Goal: Task Accomplishment & Management: Manage account settings

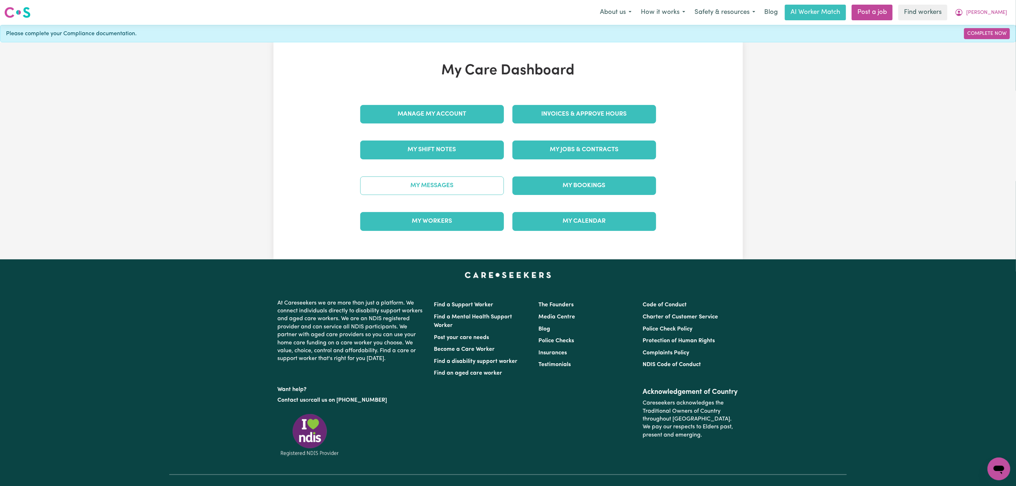
click at [427, 188] on link "My Messages" at bounding box center [432, 185] width 144 height 18
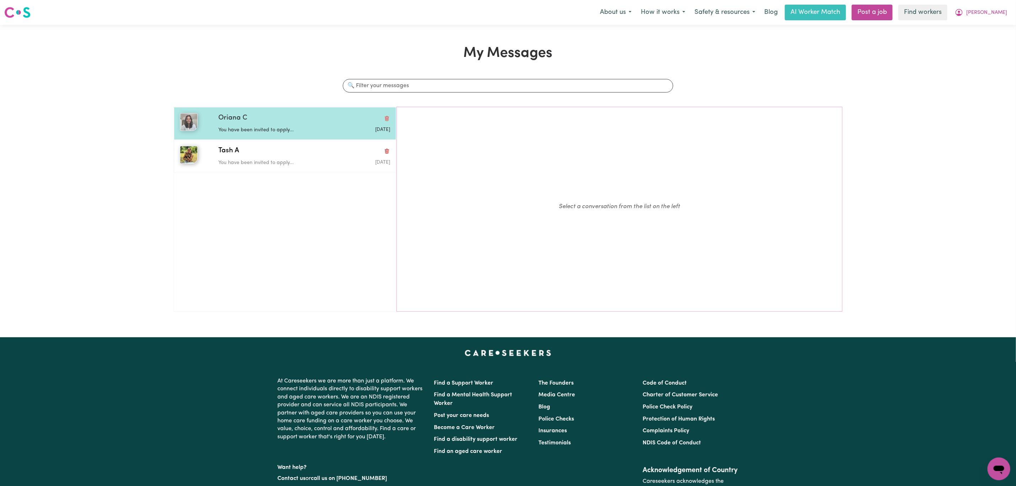
click at [285, 131] on p "You have been invited to apply..." at bounding box center [275, 130] width 115 height 8
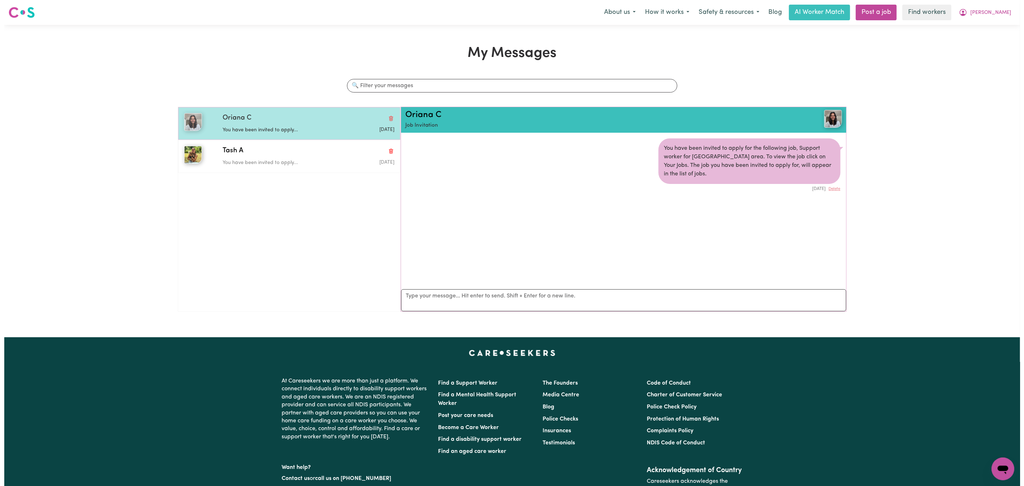
scroll to position [5, 0]
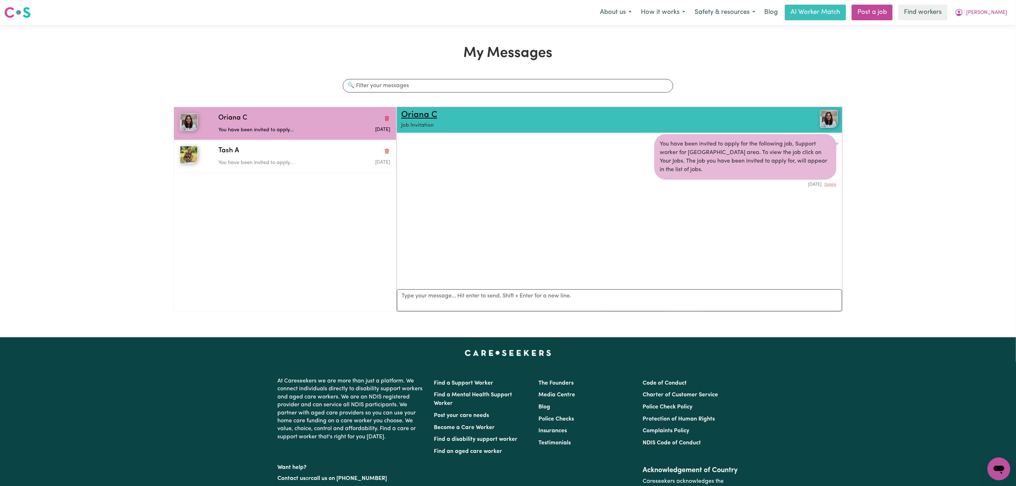
click at [433, 118] on link "Oriana C" at bounding box center [419, 115] width 36 height 9
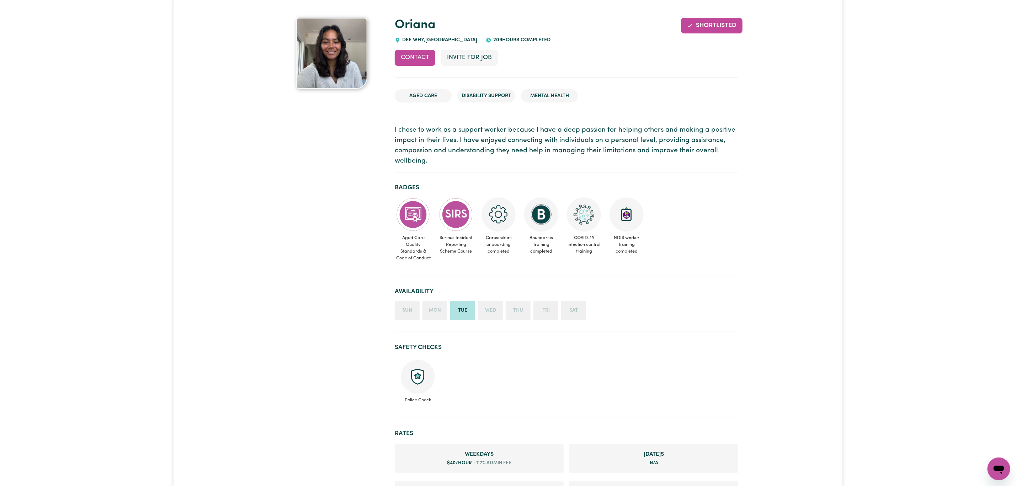
scroll to position [53, 0]
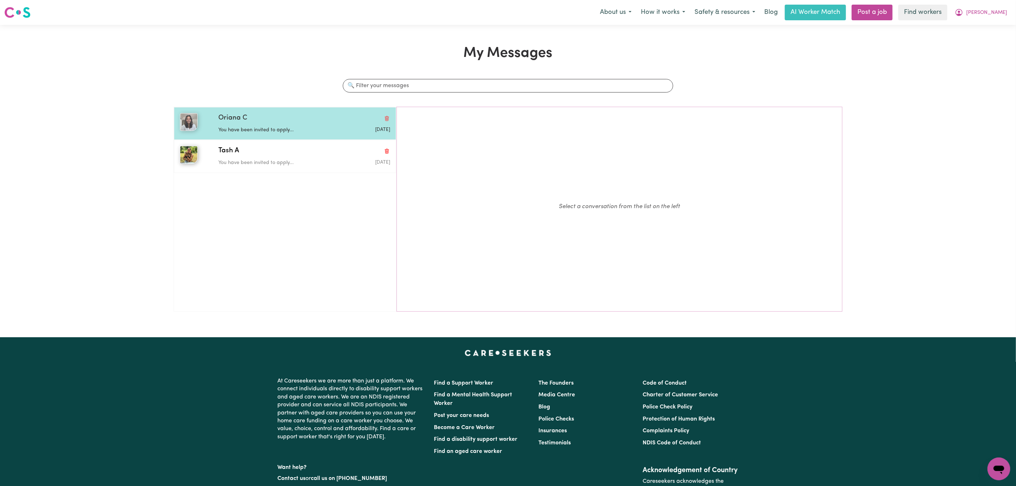
click at [262, 126] on p "You have been invited to apply..." at bounding box center [275, 130] width 115 height 8
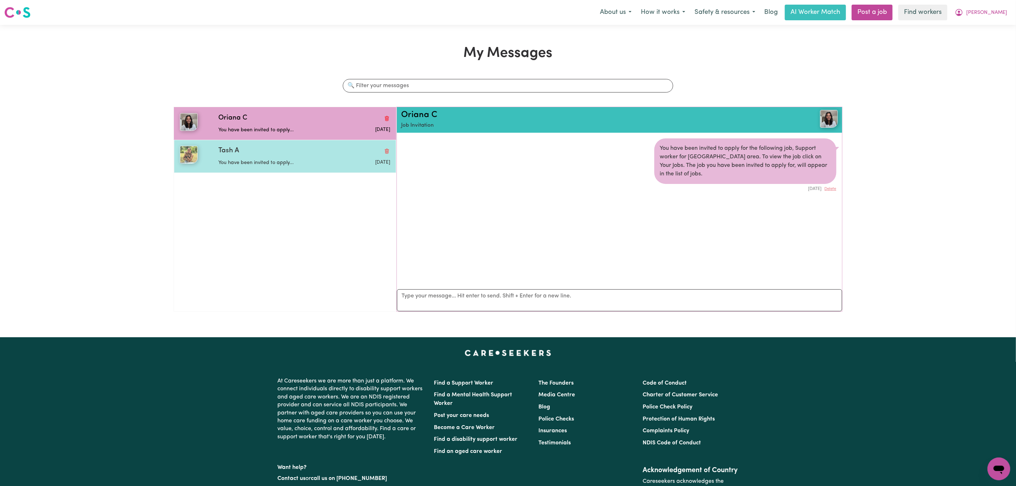
click at [228, 149] on span "Tash A" at bounding box center [228, 151] width 21 height 10
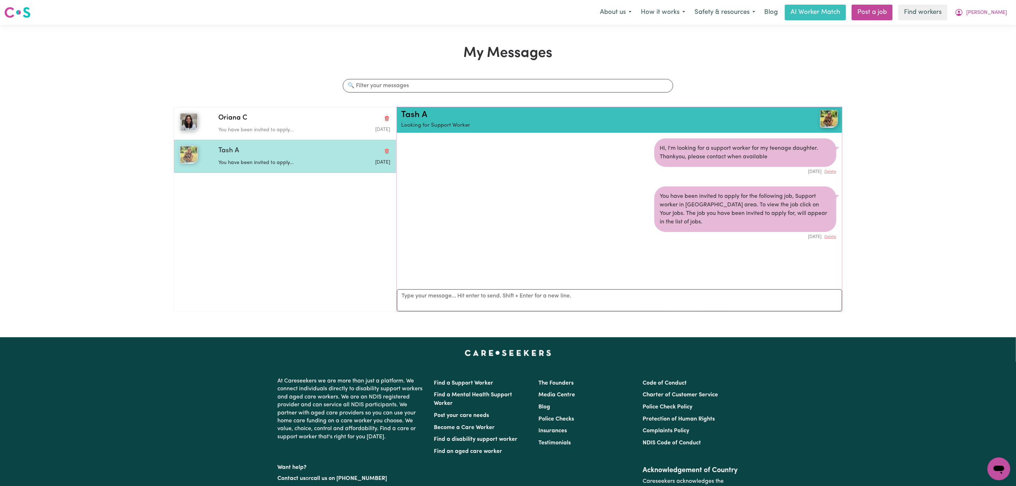
scroll to position [5, 0]
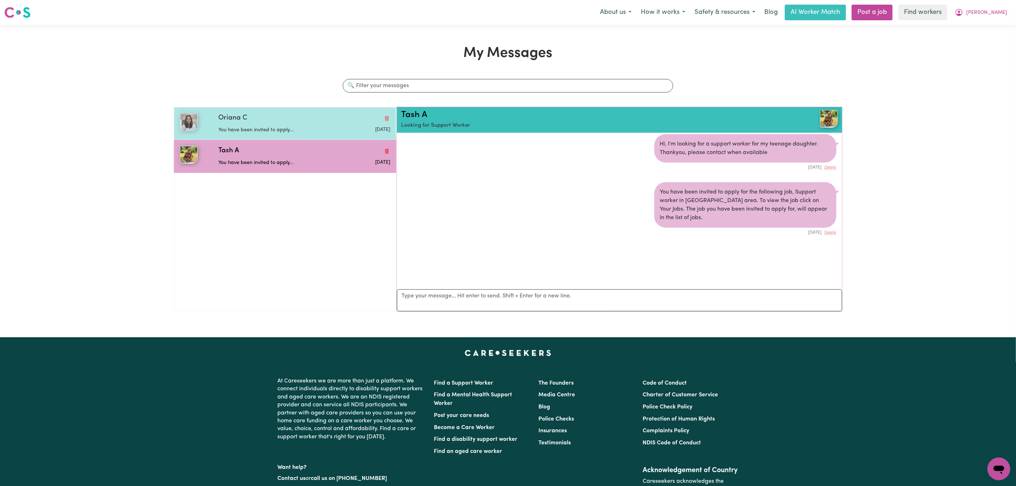
click at [277, 131] on p "You have been invited to apply..." at bounding box center [275, 130] width 115 height 8
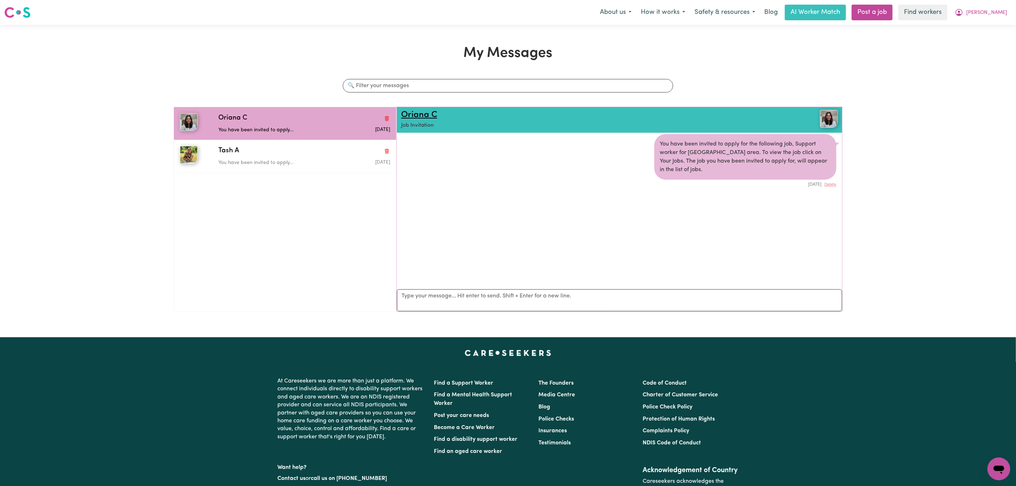
click at [413, 114] on link "Oriana C" at bounding box center [419, 115] width 36 height 9
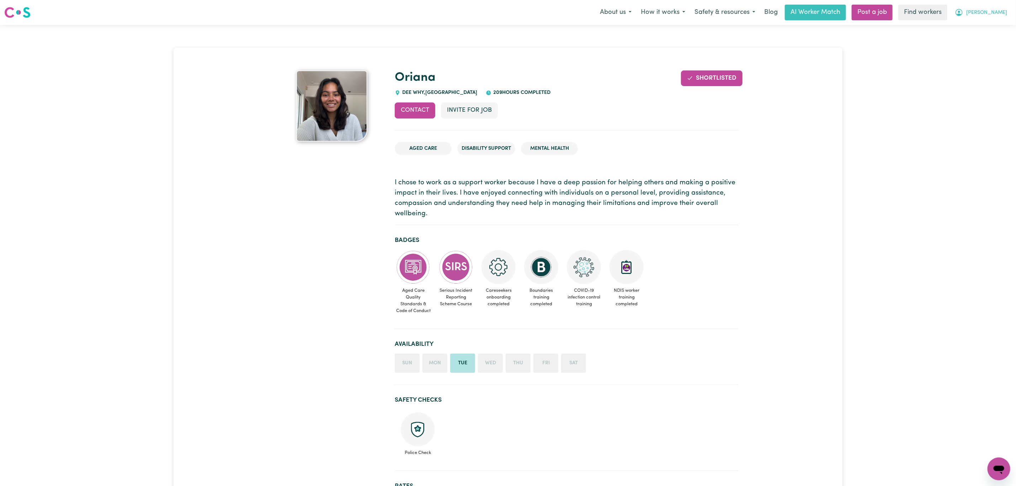
click at [992, 13] on span "[PERSON_NAME]" at bounding box center [986, 13] width 41 height 8
click at [988, 27] on link "My Dashboard" at bounding box center [983, 28] width 56 height 14
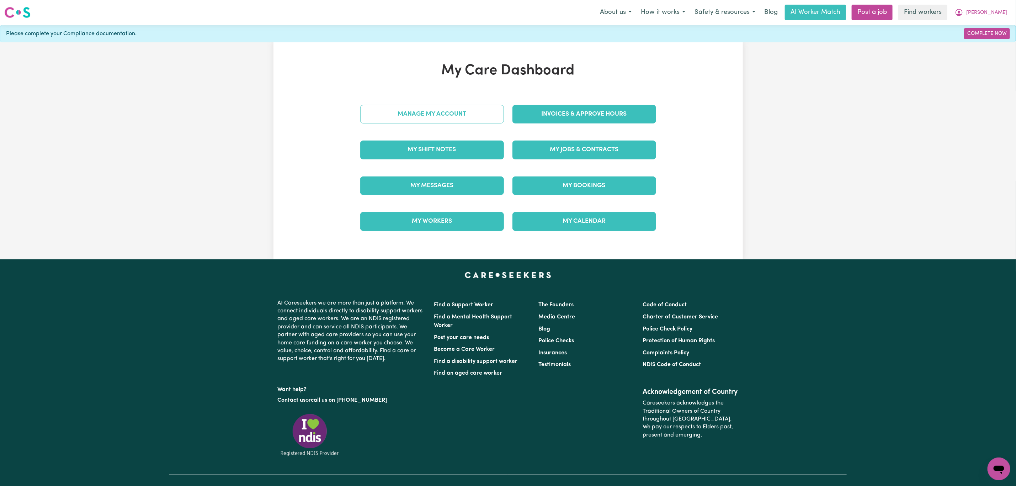
click at [460, 118] on link "Manage My Account" at bounding box center [432, 114] width 144 height 18
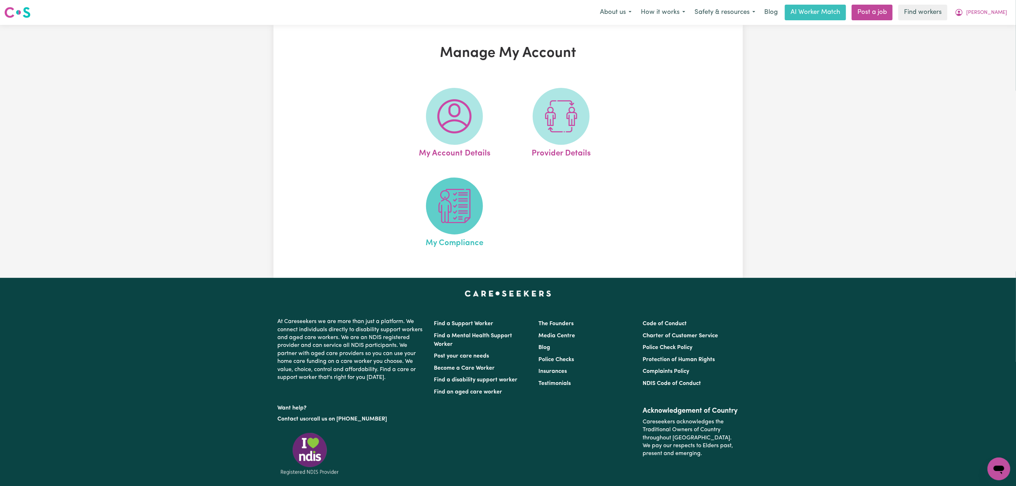
click at [456, 212] on img at bounding box center [454, 206] width 34 height 34
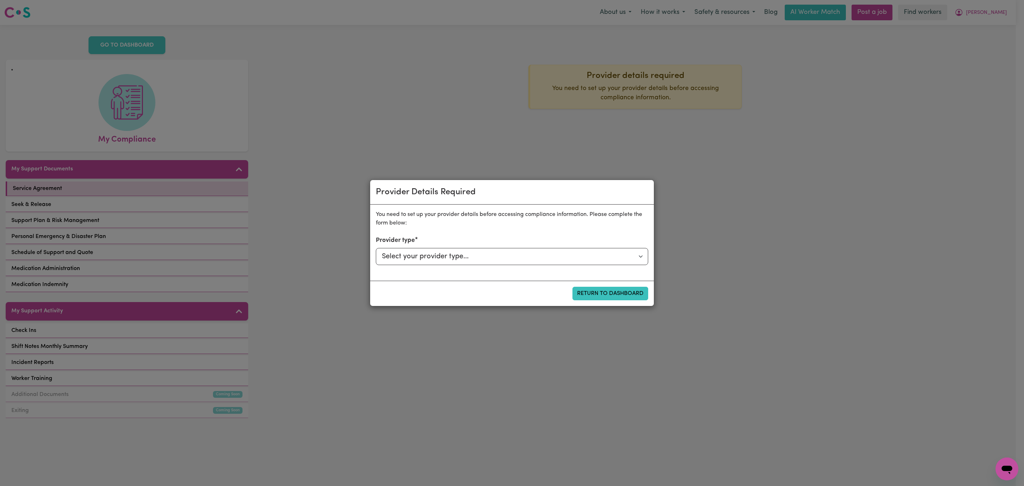
click at [645, 177] on div "Provider Details Required You need to set up your provider details before acces…" at bounding box center [512, 243] width 1024 height 486
click at [593, 290] on button "Return to Dashboard" at bounding box center [611, 294] width 76 height 14
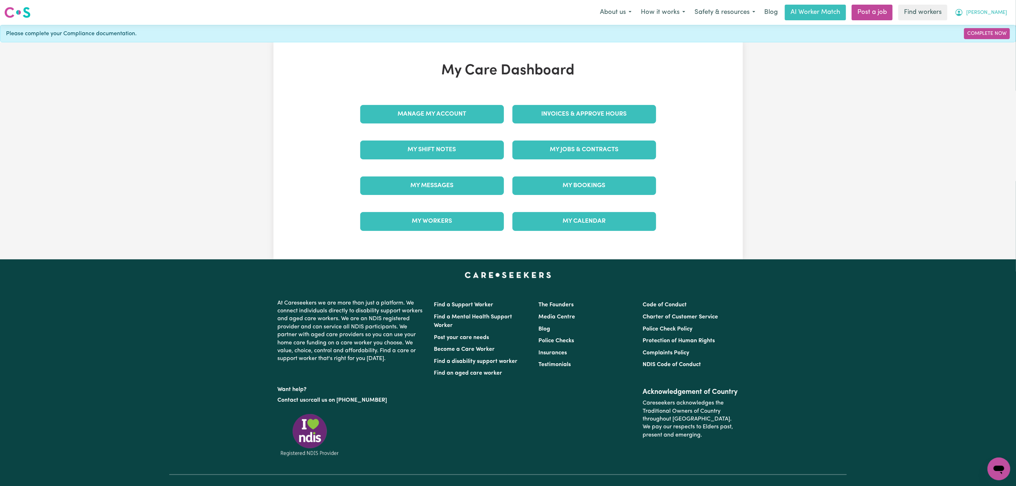
click at [995, 9] on button "[PERSON_NAME]" at bounding box center [981, 12] width 62 height 15
click at [968, 32] on link "My Dashboard" at bounding box center [983, 28] width 56 height 14
click at [413, 111] on link "Manage My Account" at bounding box center [432, 114] width 144 height 18
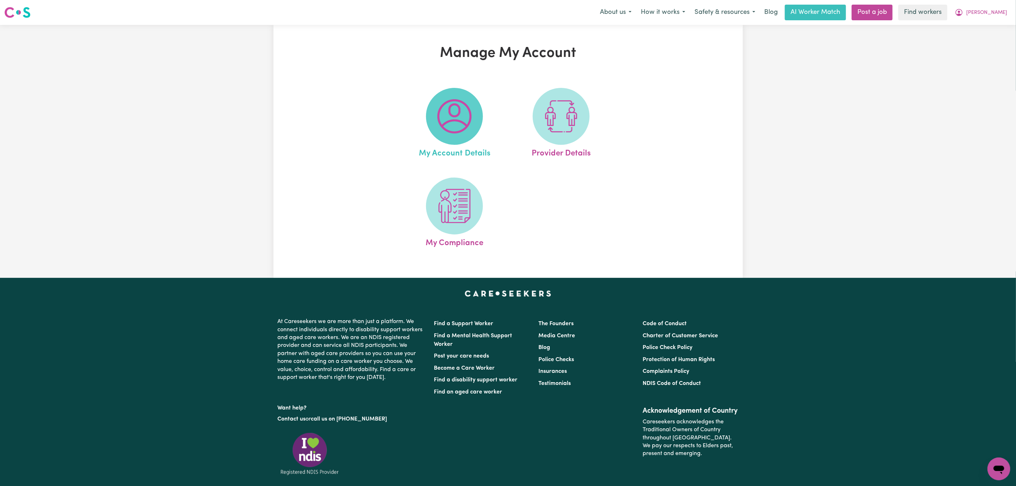
click at [433, 117] on span at bounding box center [454, 116] width 57 height 57
select select "text"
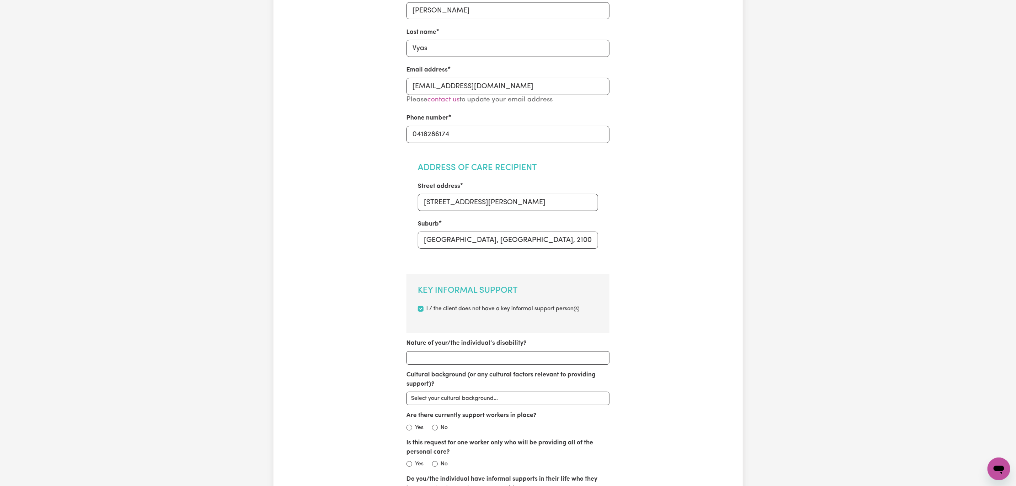
scroll to position [53, 0]
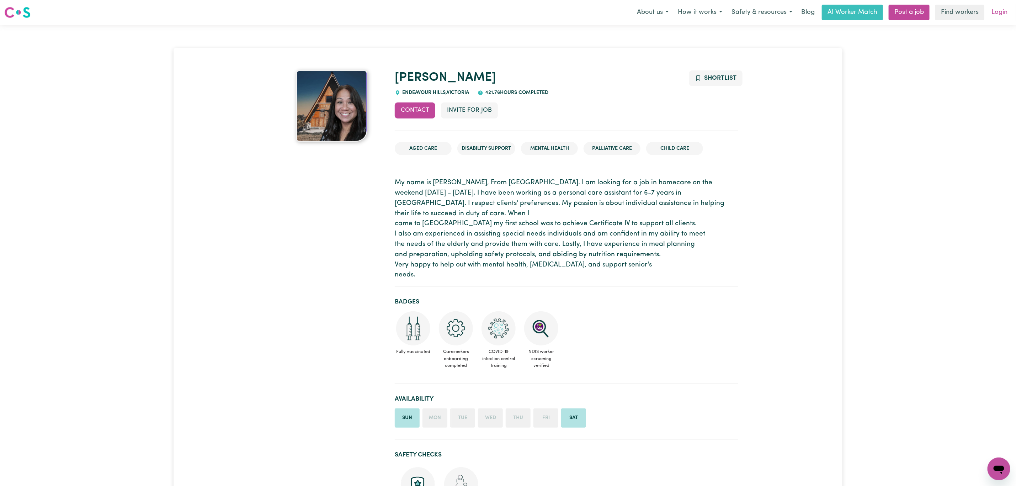
click at [997, 19] on link "Login" at bounding box center [999, 13] width 25 height 16
